Goal: Use online tool/utility: Utilize a website feature to perform a specific function

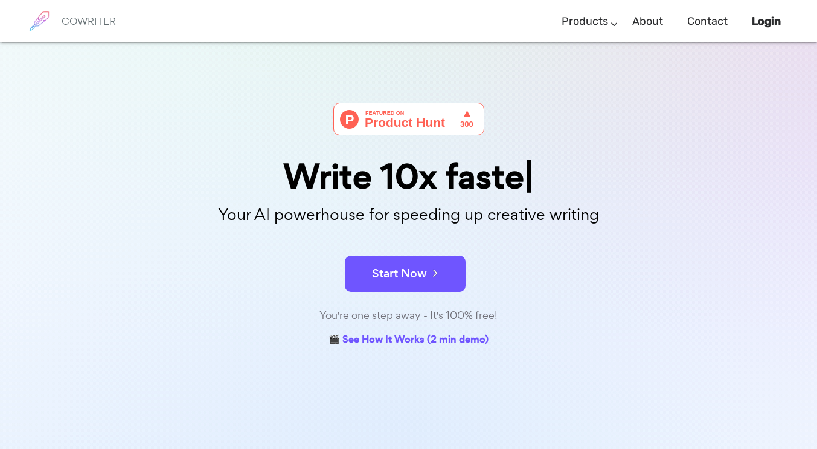
click at [411, 281] on button "Start Now" at bounding box center [405, 273] width 121 height 36
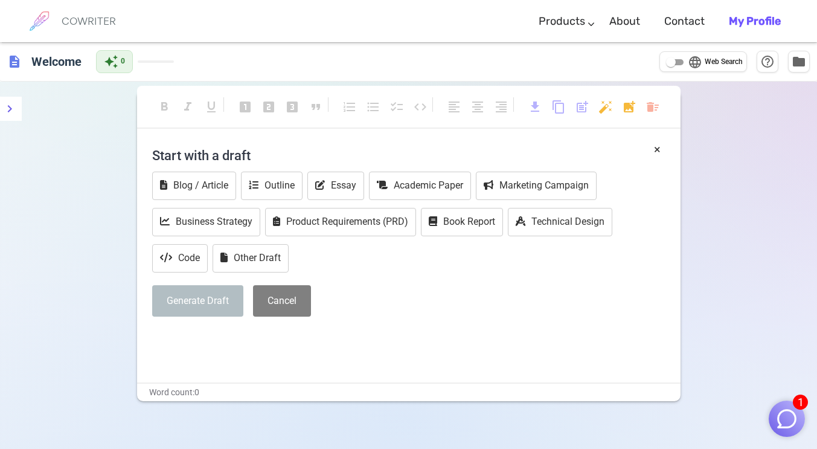
click at [202, 341] on p "﻿" at bounding box center [408, 339] width 513 height 18
click at [190, 340] on p "﻿" at bounding box center [408, 339] width 513 height 18
click at [162, 341] on p "﻿" at bounding box center [408, 339] width 513 height 18
click at [349, 188] on button "Essay" at bounding box center [335, 186] width 57 height 28
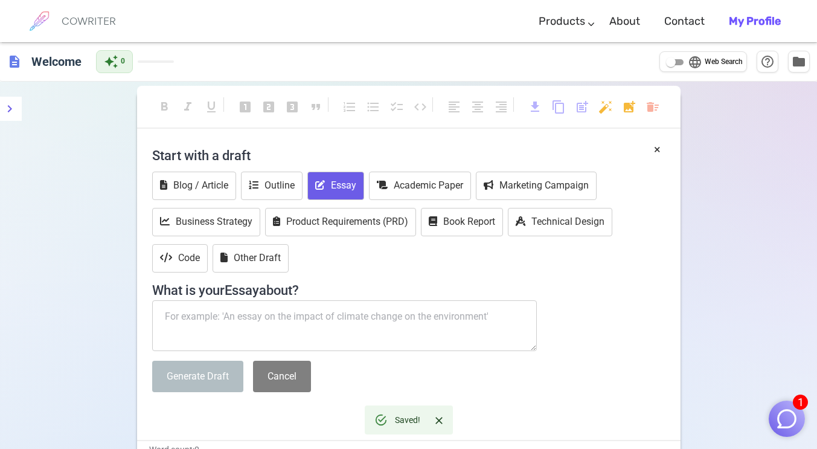
click at [260, 320] on textarea at bounding box center [344, 325] width 385 height 51
paste textarea "Write a professional 1-page press release for H-E-B addressing recent customer …"
type textarea "Write a professional 1-page press release for H-E-B addressing recent customer …"
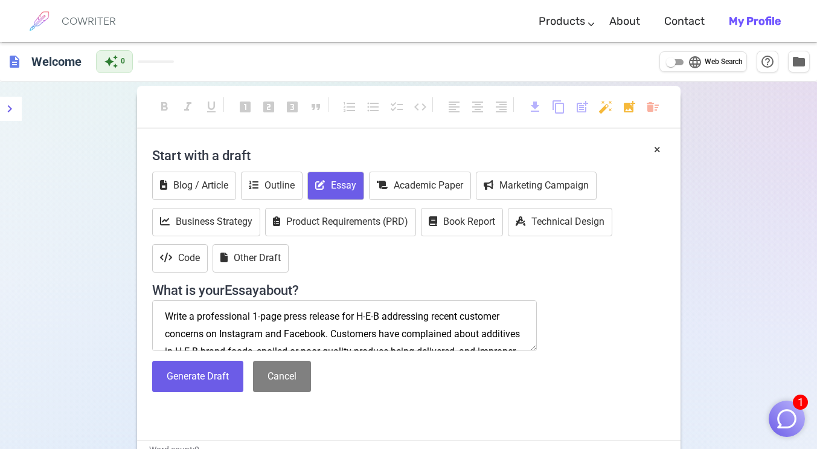
scroll to position [233, 0]
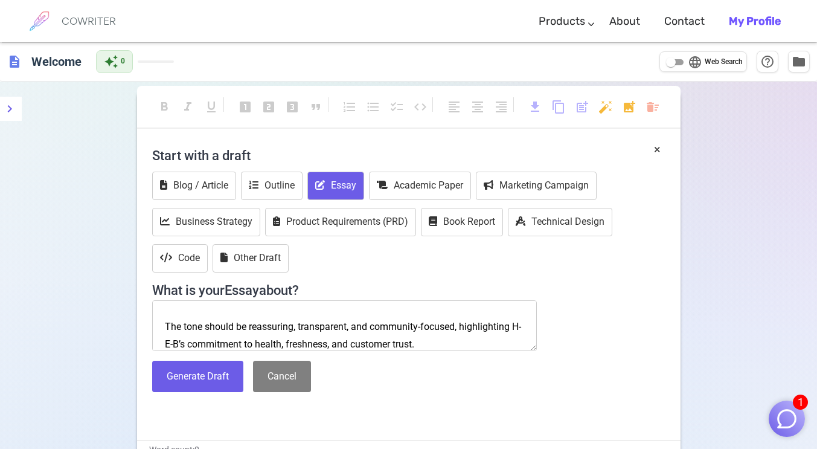
click at [199, 365] on button "Generate Draft" at bounding box center [197, 377] width 91 height 32
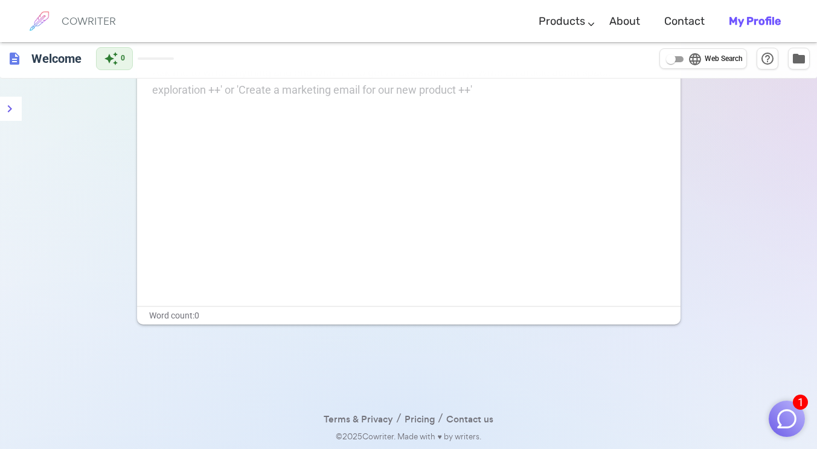
scroll to position [0, 0]
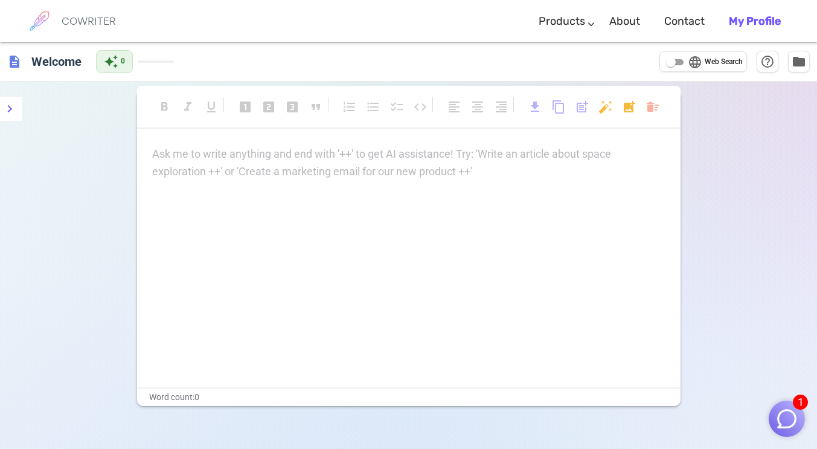
click at [237, 147] on p "Ask me to write anything and end with '++' to get AI assistance! Try: 'Write an…" at bounding box center [408, 155] width 513 height 18
click at [273, 174] on div "Ask me to write anything and end with '++' to get AI assistance! Try: 'Write an…" at bounding box center [408, 163] width 513 height 35
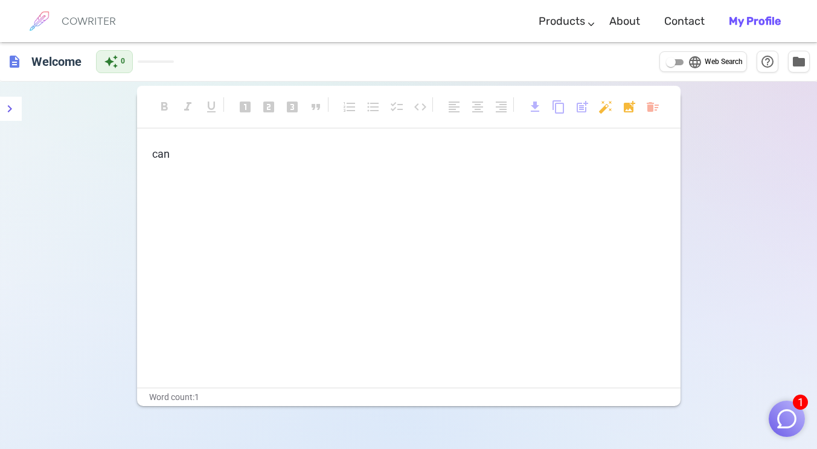
click at [277, 161] on p "can" at bounding box center [408, 155] width 513 height 18
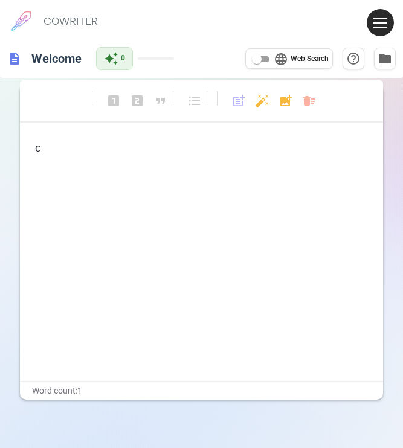
click at [96, 137] on div "format_bold format_italic format_underlined looks_one looks_two looks_3 format_…" at bounding box center [201, 242] width 362 height 315
click at [102, 156] on p "c" at bounding box center [201, 149] width 332 height 18
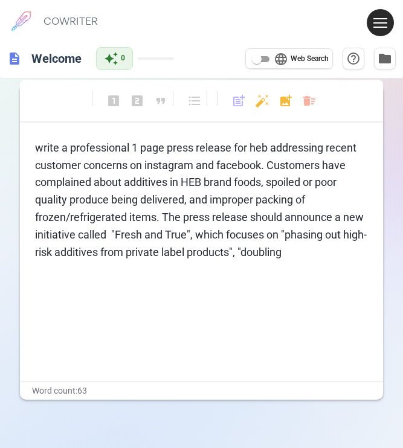
click at [102, 156] on p "write a professional 1 page press release for heb addressing recent customer co…" at bounding box center [201, 201] width 332 height 122
click at [330, 257] on p "write a professional 1 page press release for heb addressing recent customer co…" at bounding box center [201, 201] width 332 height 122
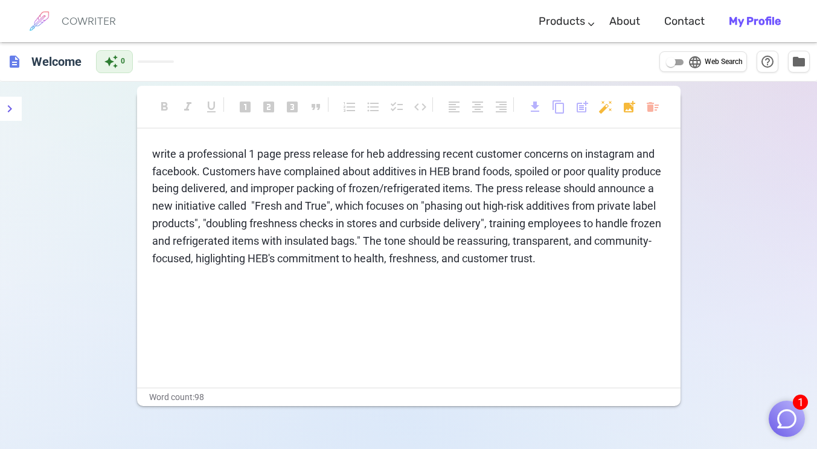
click at [675, 60] on input "language Web Search" at bounding box center [670, 62] width 43 height 14
checkbox input "true"
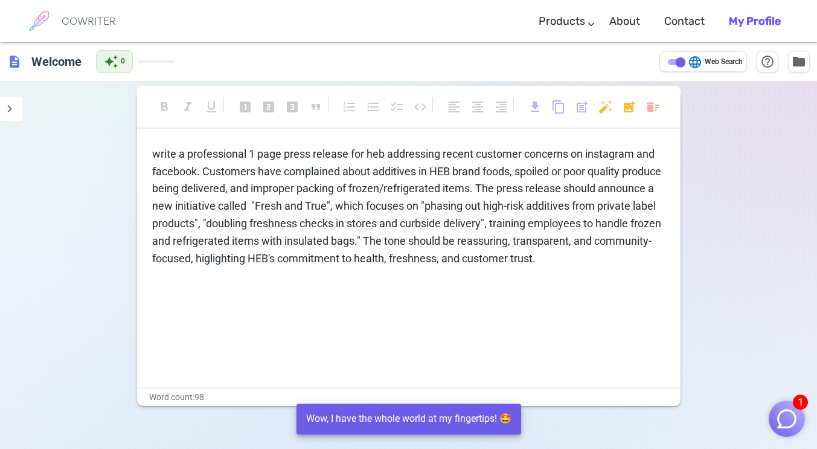
click at [607, 259] on p "write a professional 1 page press release for heb addressing recent customer co…" at bounding box center [408, 207] width 513 height 122
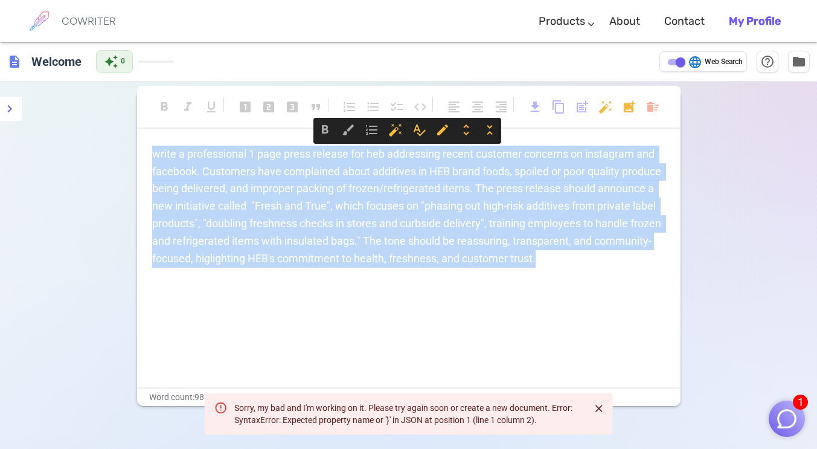
drag, startPoint x: 153, startPoint y: 156, endPoint x: 652, endPoint y: 254, distance: 509.1
click at [652, 254] on p "write a professional 1 page press release for heb addressing recent customer co…" at bounding box center [408, 207] width 513 height 122
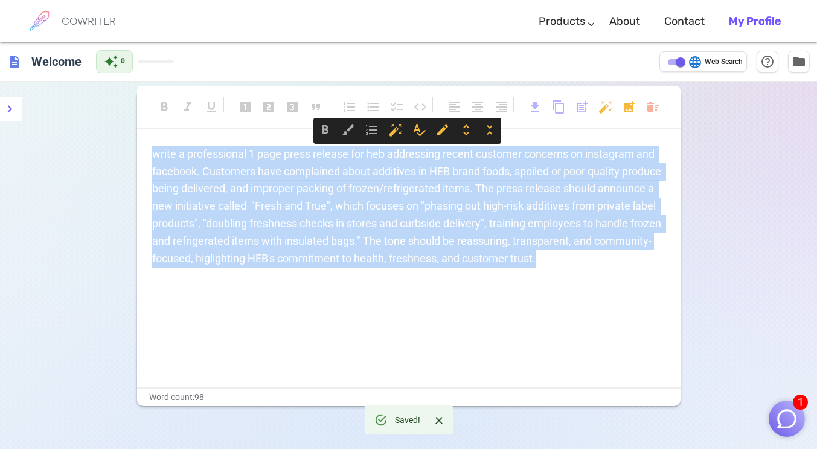
copy span "write a professional 1 page press release for heb addressing recent customer co…"
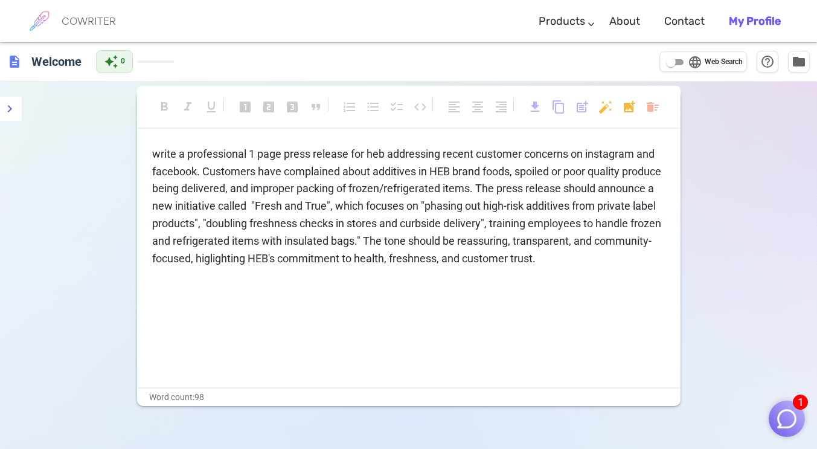
click at [613, 264] on p "write a professional 1 page press release for heb addressing recent customer co…" at bounding box center [408, 207] width 513 height 122
click at [12, 108] on icon "menu" at bounding box center [9, 108] width 14 height 14
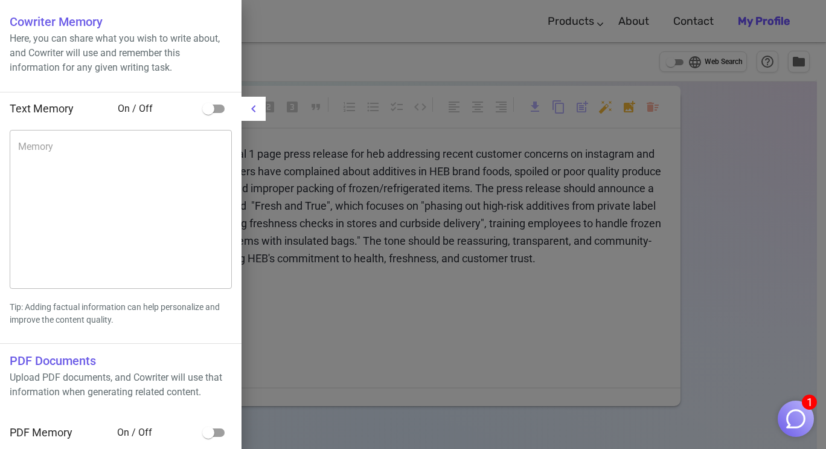
click at [394, 137] on div at bounding box center [413, 224] width 826 height 449
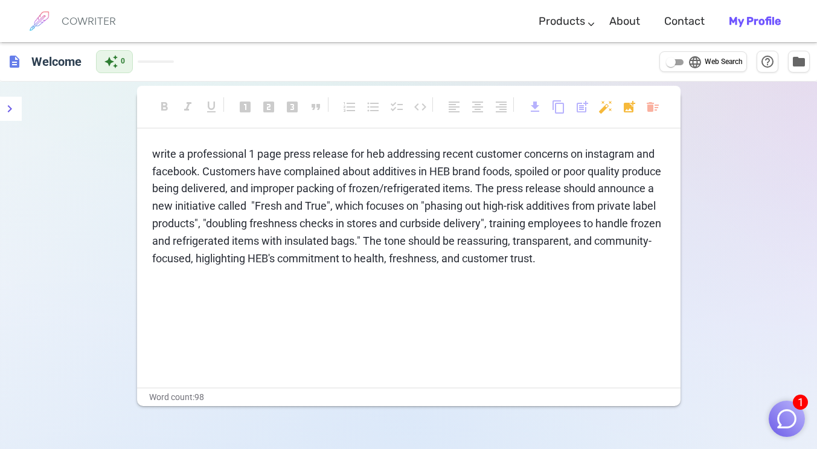
click at [623, 254] on p "write a professional 1 page press release for heb addressing recent customer co…" at bounding box center [408, 207] width 513 height 122
